Goal: Navigation & Orientation: Understand site structure

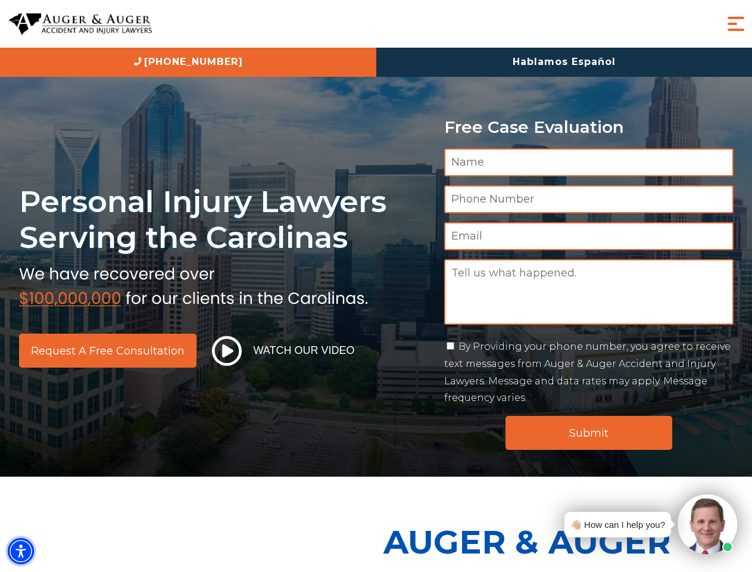
click at [21, 551] on img "Accessibility Menu" at bounding box center [21, 551] width 26 height 26
